Goal: Information Seeking & Learning: Learn about a topic

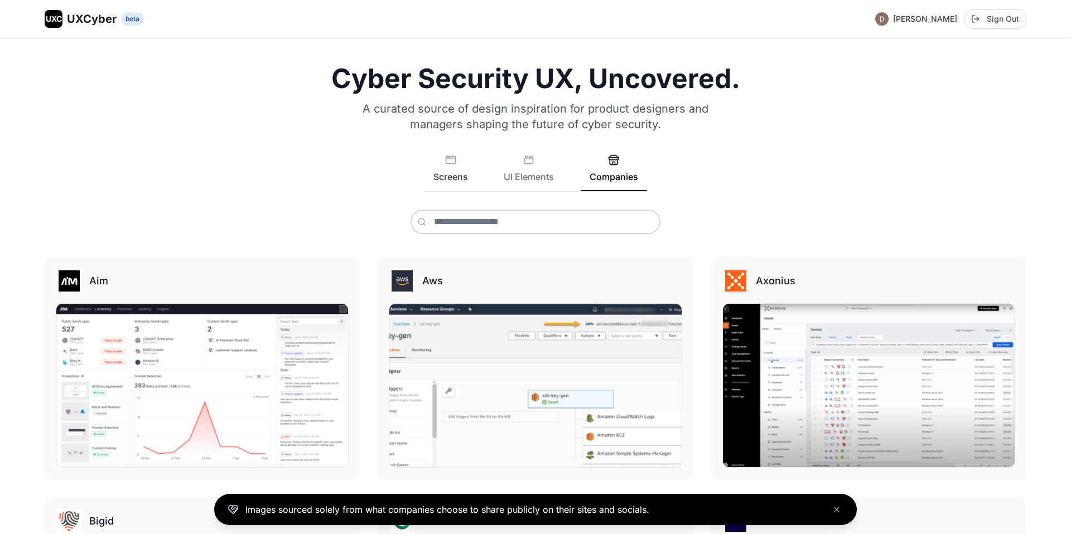
click at [461, 170] on button "Screens" at bounding box center [451, 173] width 52 height 37
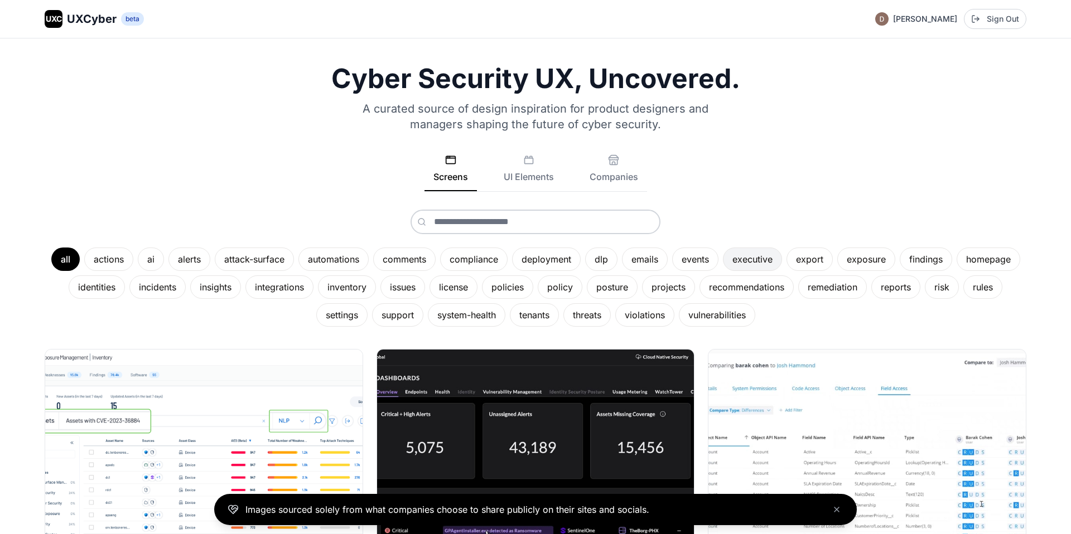
click at [741, 258] on div "executive" at bounding box center [752, 259] width 59 height 23
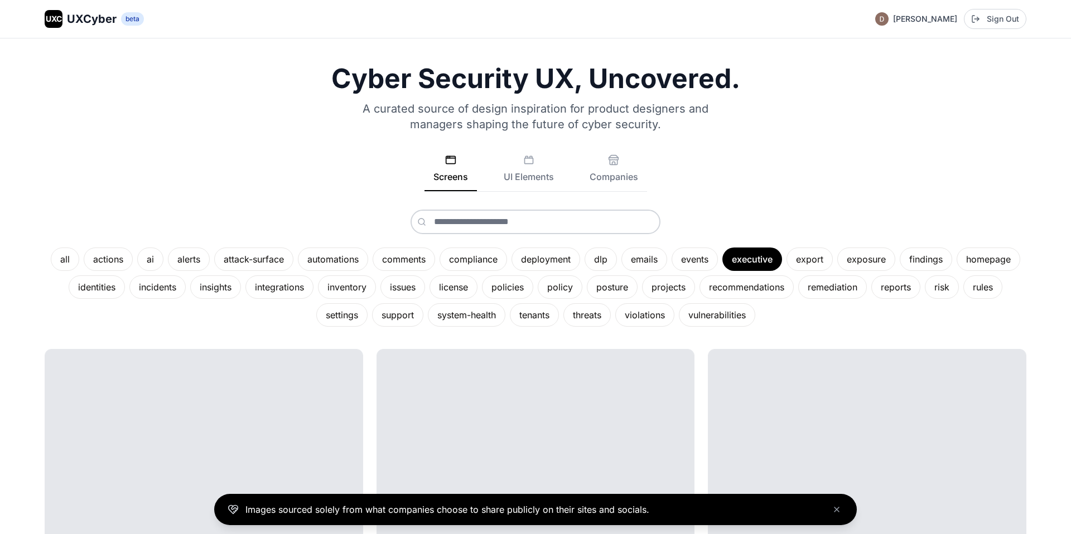
scroll to position [137, 0]
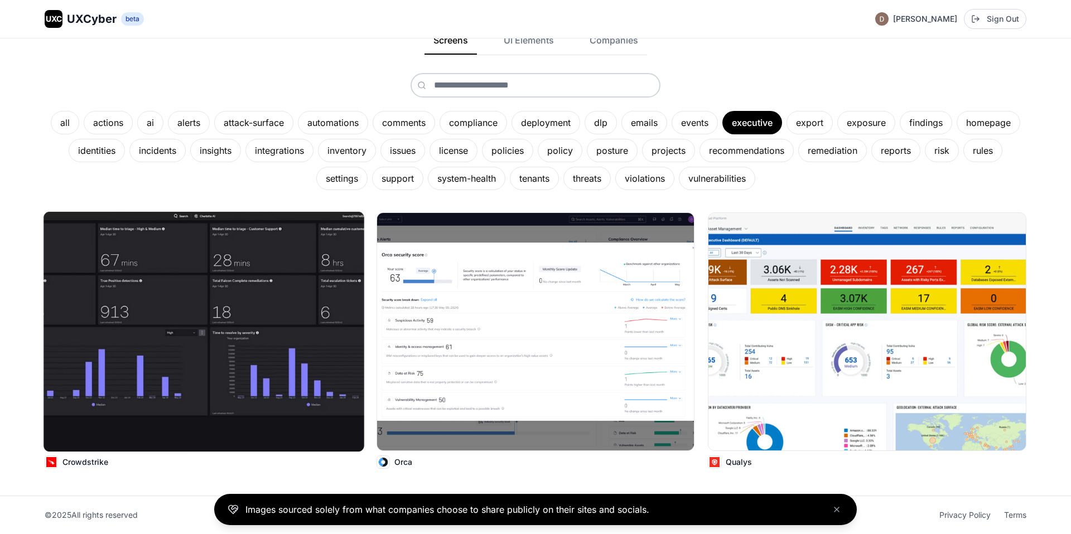
click at [161, 268] on img at bounding box center [204, 332] width 320 height 240
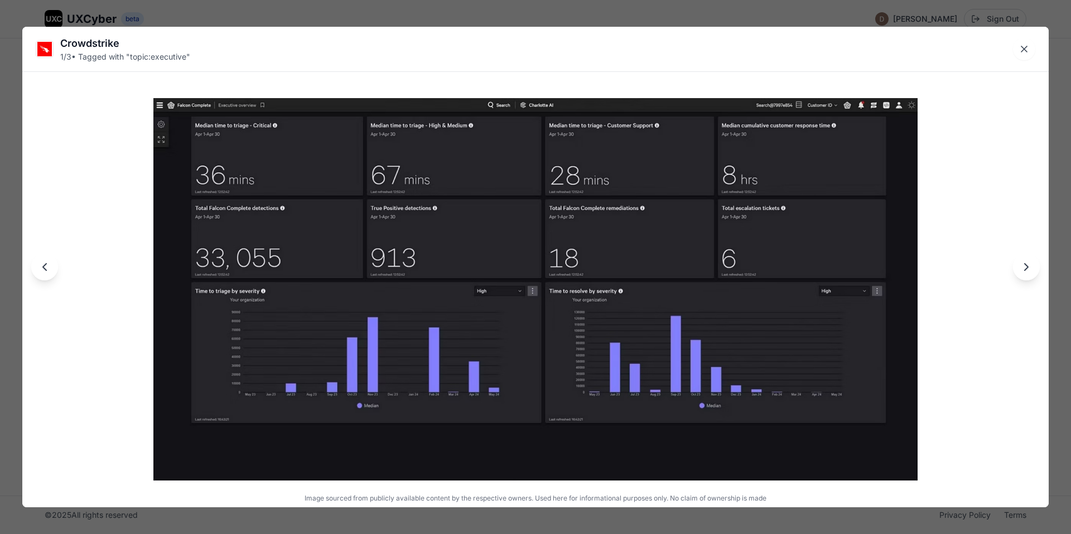
click at [771, 7] on div "Crowdstrike 1 / 3 • Tagged with " topic:executive " Image sourced from publicly…" at bounding box center [535, 267] width 1071 height 534
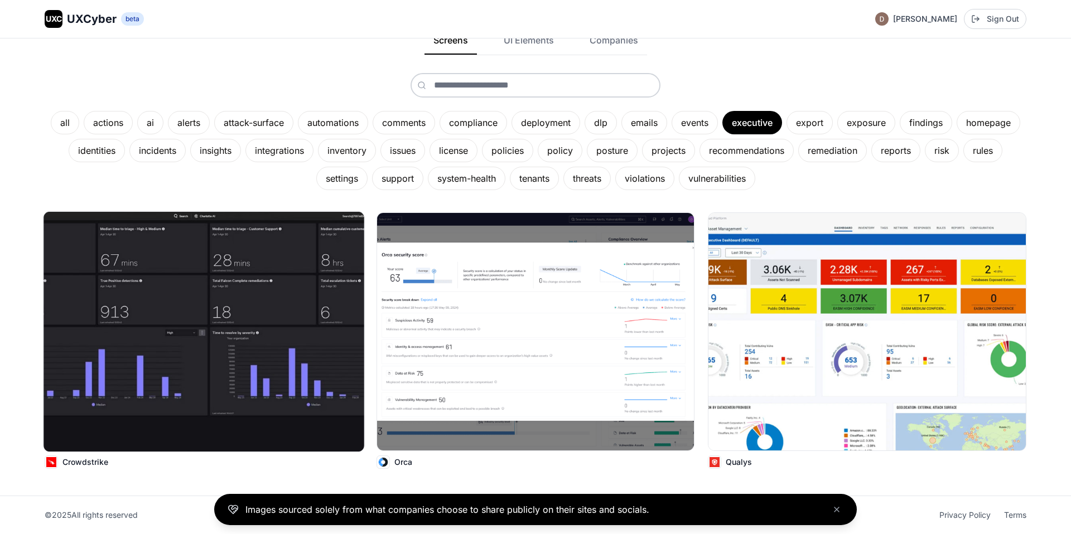
click at [277, 253] on img at bounding box center [204, 332] width 320 height 240
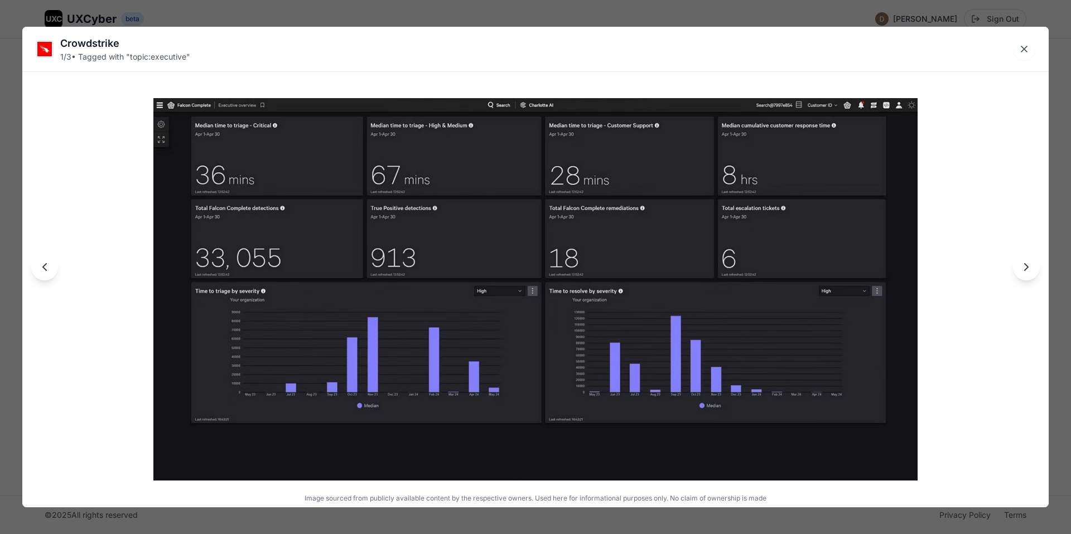
click at [514, 19] on div "Crowdstrike 1 / 3 • Tagged with " topic:executive " Image sourced from publicly…" at bounding box center [535, 267] width 1071 height 534
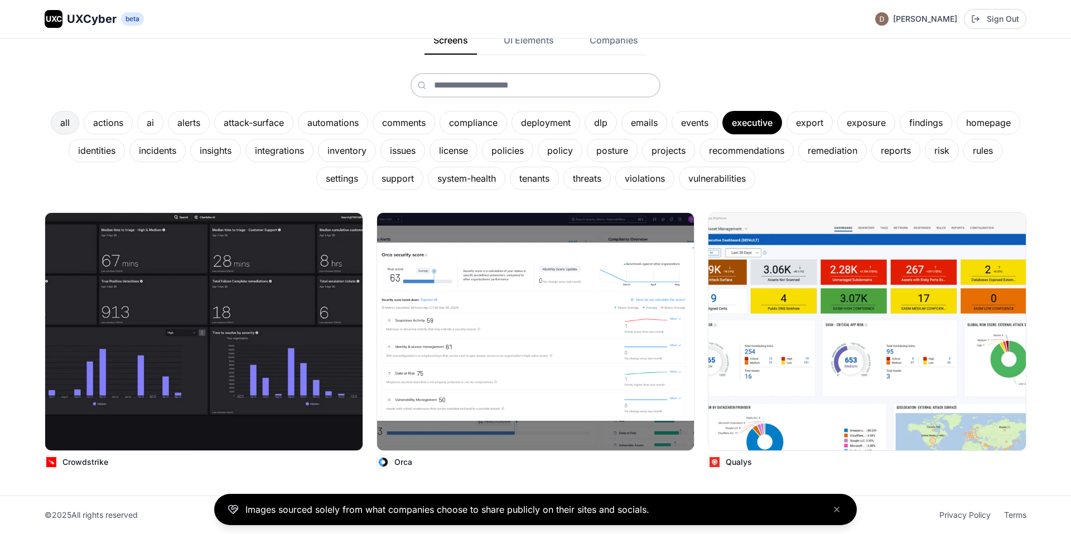
click at [66, 123] on div "all" at bounding box center [65, 122] width 28 height 23
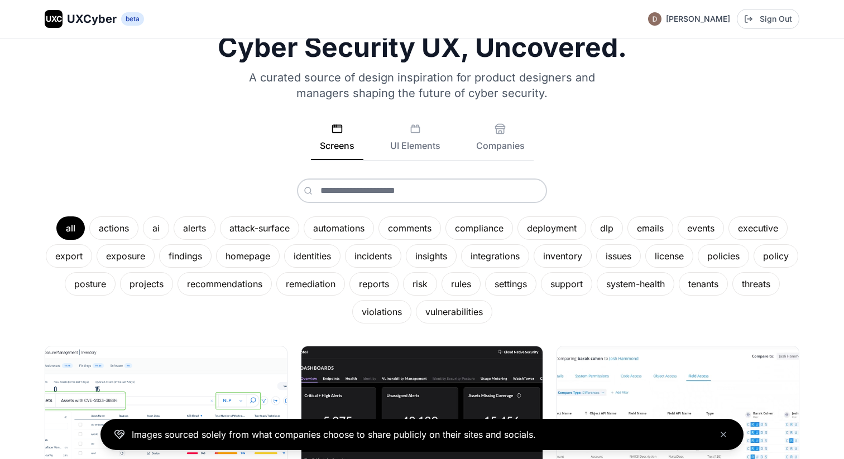
scroll to position [0, 0]
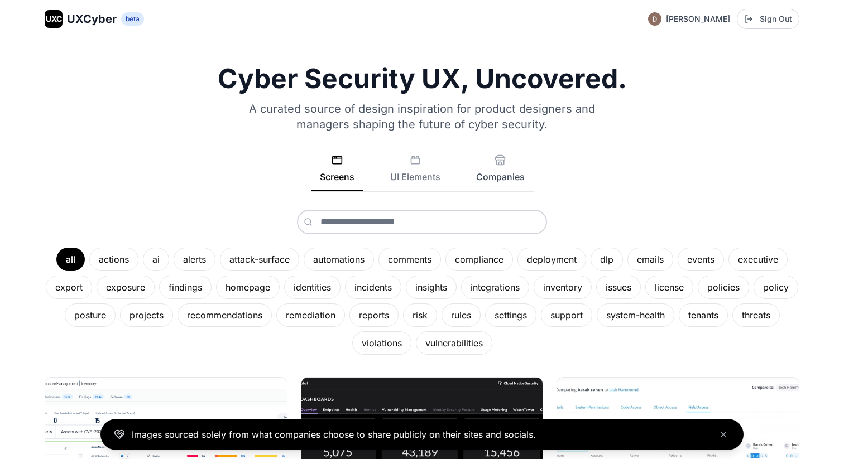
click at [522, 169] on button "Companies" at bounding box center [500, 173] width 66 height 37
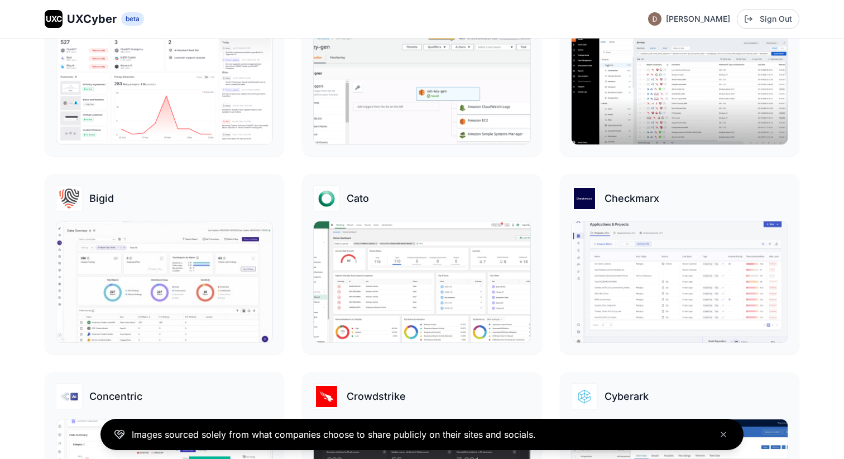
scroll to position [312, 0]
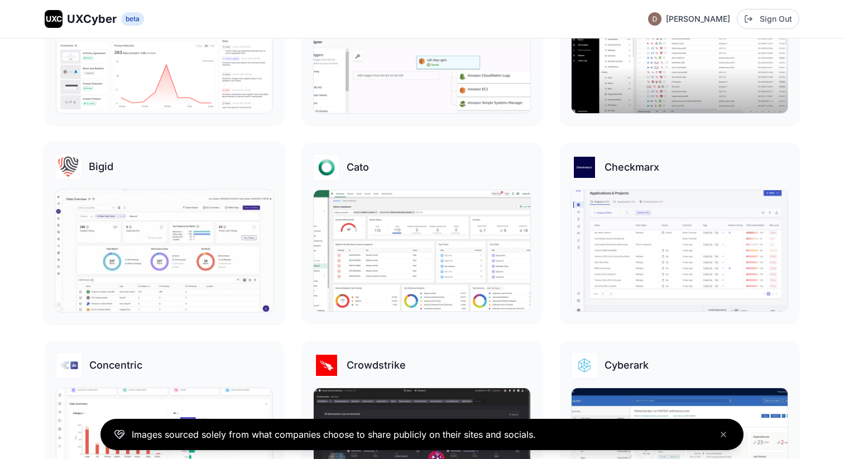
click at [179, 229] on img at bounding box center [164, 251] width 218 height 122
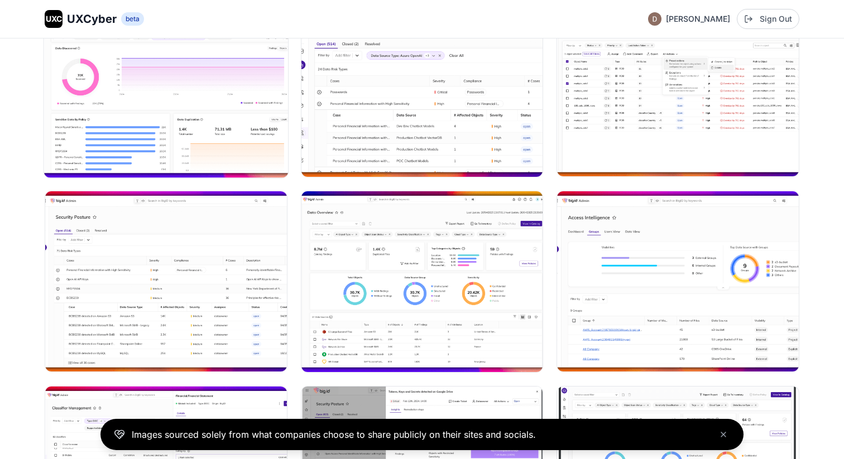
scroll to position [365, 0]
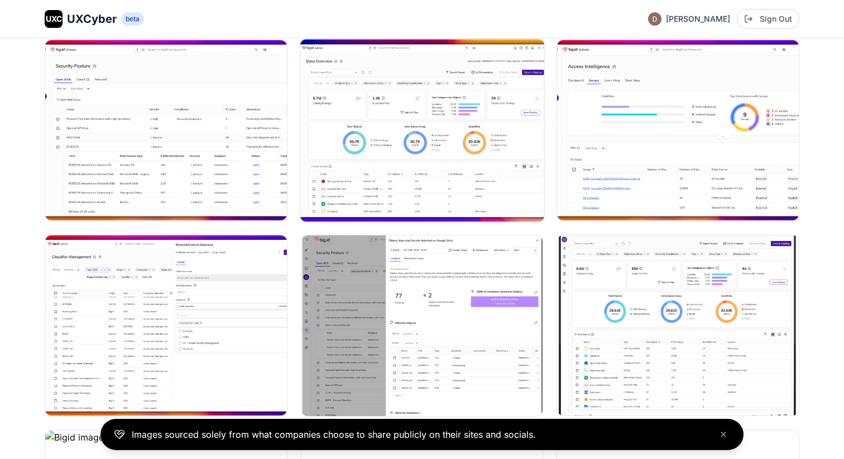
scroll to position [312, 0]
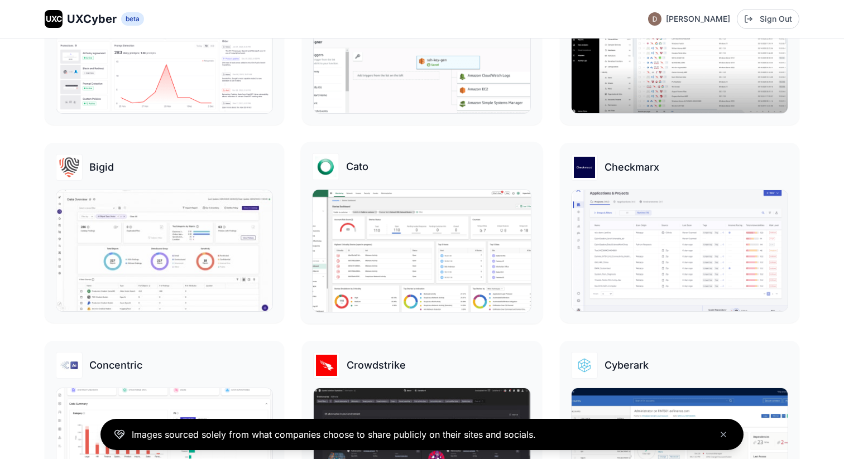
click at [401, 263] on img at bounding box center [421, 251] width 218 height 122
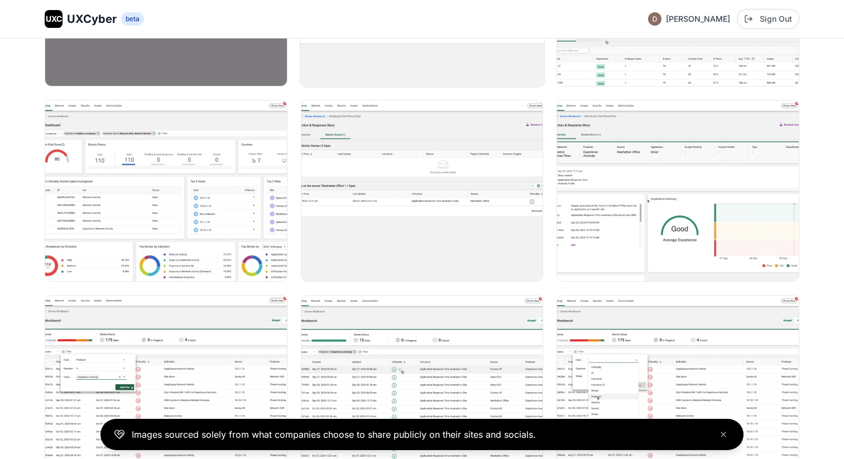
scroll to position [1461, 0]
click at [146, 143] on img at bounding box center [166, 190] width 244 height 182
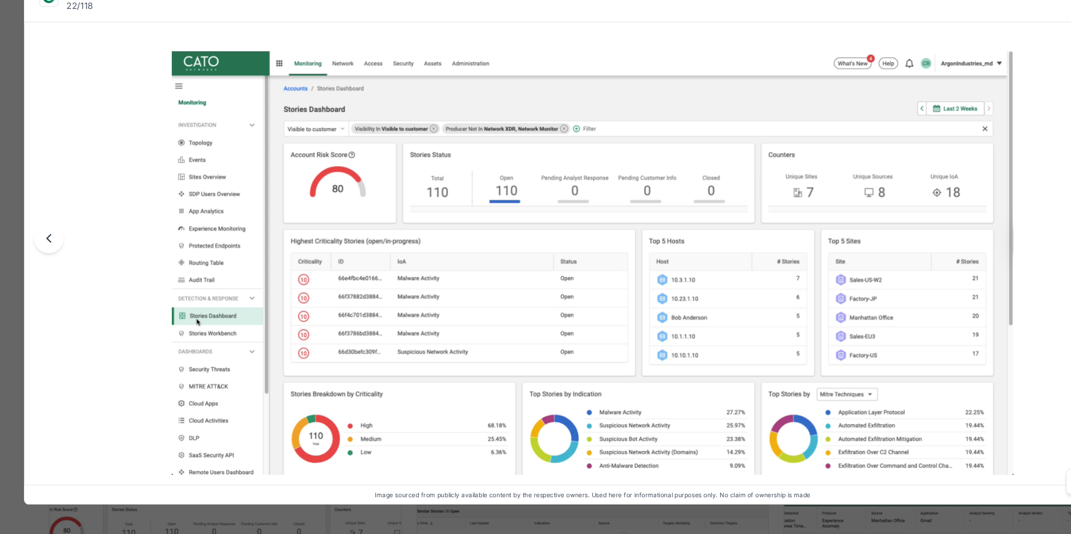
scroll to position [1504, 0]
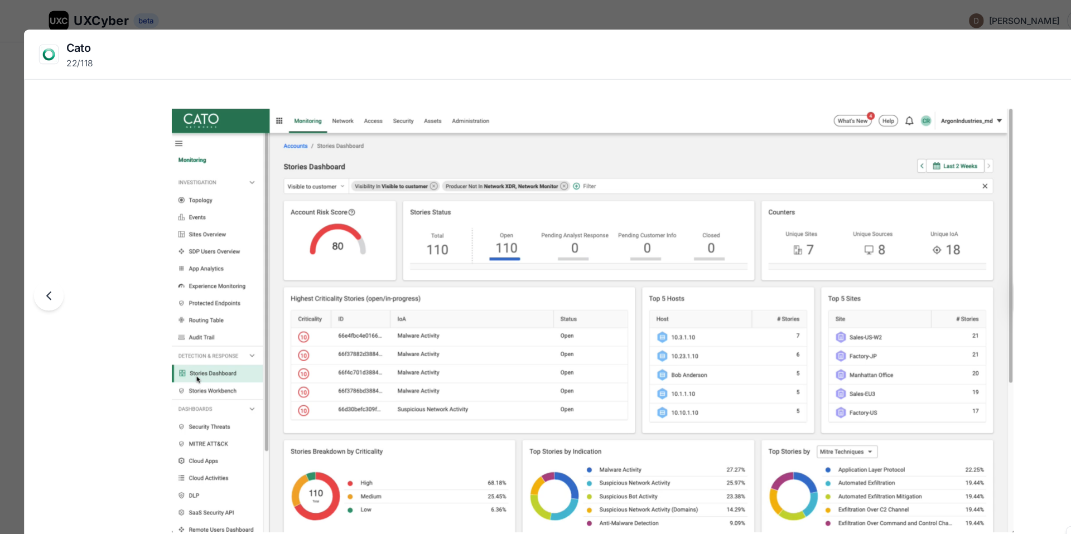
click at [820, 17] on div "Cato 22 / 118 Image sourced from publicly available content by the respective o…" at bounding box center [535, 267] width 1071 height 534
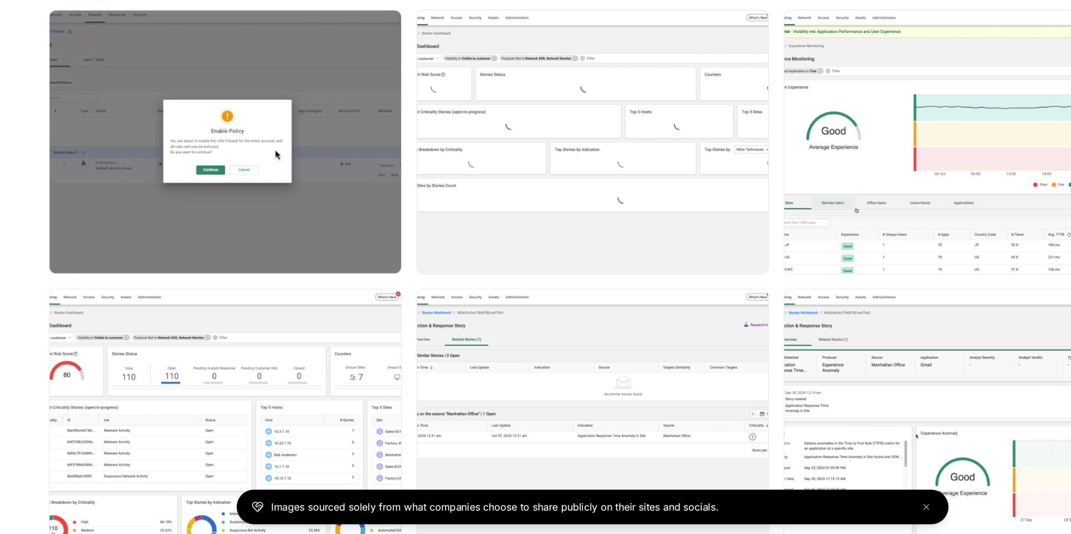
scroll to position [1812, 0]
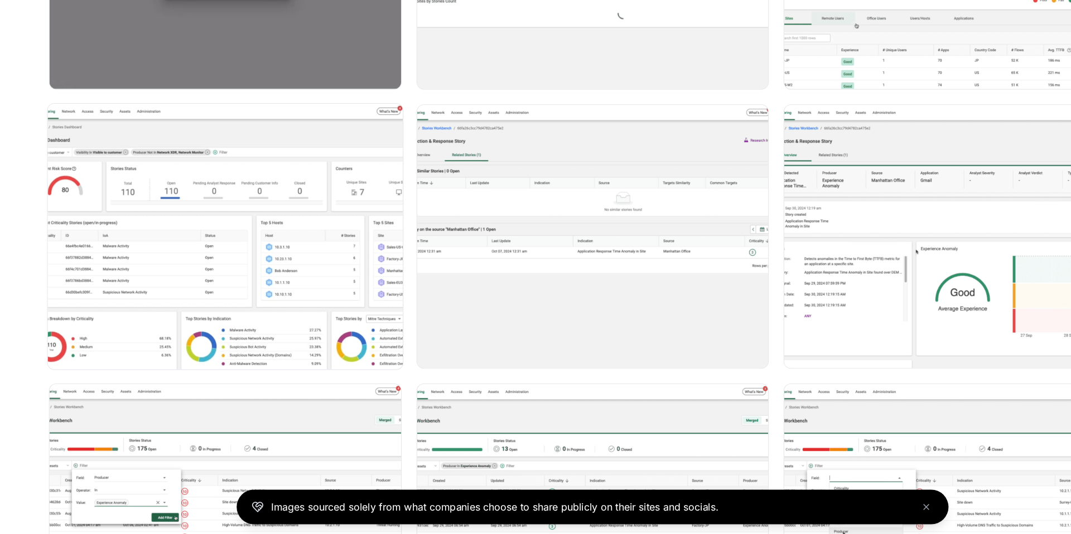
click at [278, 258] on img at bounding box center [204, 266] width 320 height 240
